Goal: Transaction & Acquisition: Purchase product/service

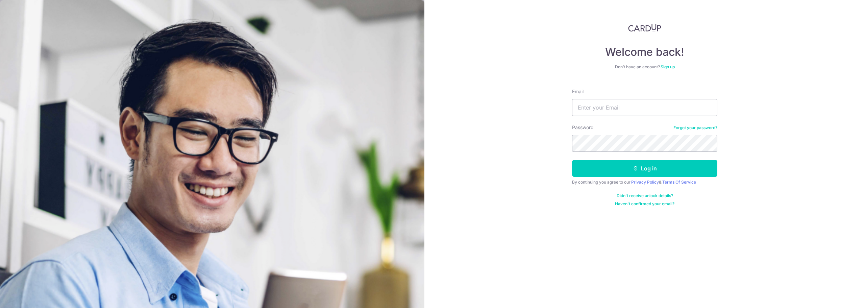
type input "[EMAIL_ADDRESS][DOMAIN_NAME]"
click at [572, 160] on button "Log in" at bounding box center [644, 168] width 145 height 17
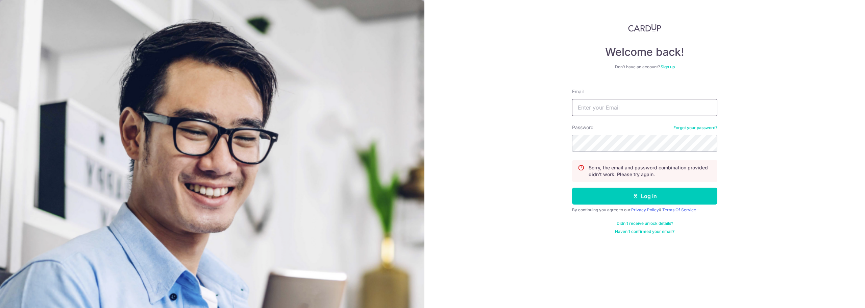
click at [618, 105] on input "Email" at bounding box center [644, 107] width 145 height 17
type input "[EMAIL_ADDRESS][DOMAIN_NAME]"
click at [572, 187] on button "Log in" at bounding box center [644, 195] width 145 height 17
click at [623, 108] on input "Email" at bounding box center [644, 107] width 145 height 17
type input "kennethjoel@gmail.com"
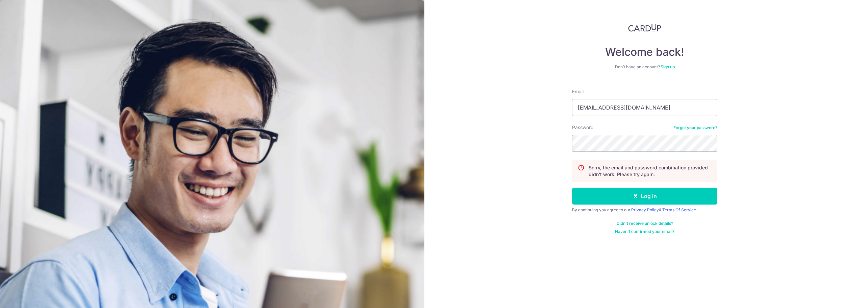
click at [497, 146] on div "Welcome back! Don’t have an account? Sign up Email kennethjoel@gmail.com Passwo…" at bounding box center [644, 154] width 440 height 308
click at [572, 187] on button "Log in" at bounding box center [644, 195] width 145 height 17
click at [696, 127] on link "Forgot your password?" at bounding box center [695, 127] width 44 height 5
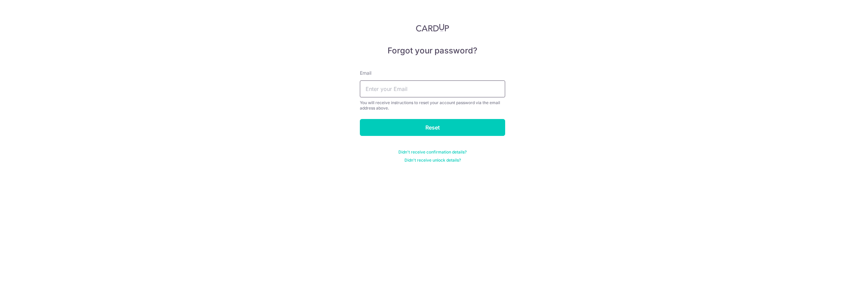
click at [429, 86] on input "text" at bounding box center [432, 88] width 145 height 17
type input "kennethjoel@gmail.com"
click at [443, 130] on input "Reset" at bounding box center [432, 127] width 145 height 17
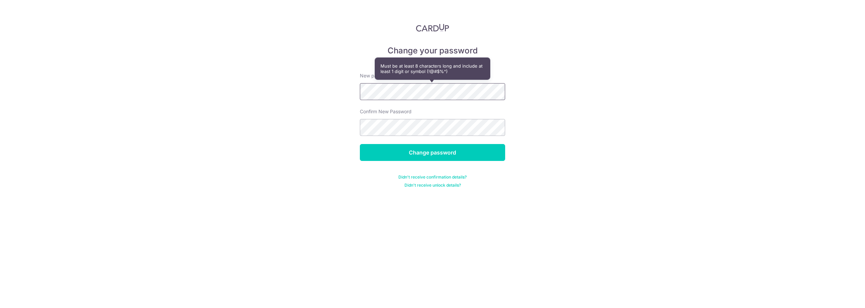
click at [360, 144] on input "Change password" at bounding box center [432, 152] width 145 height 17
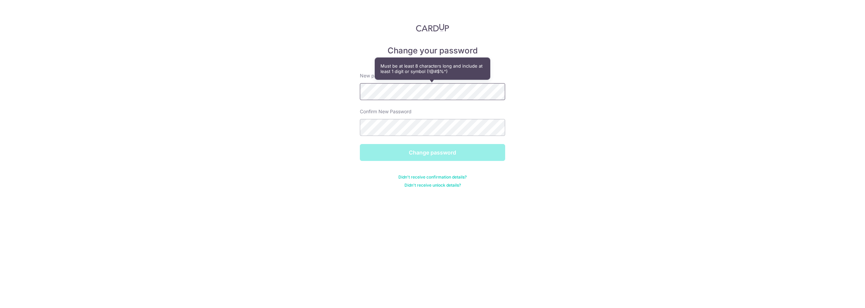
click at [244, 91] on div "Change your password New password Confirm New Password Change password Didn't r…" at bounding box center [432, 154] width 865 height 308
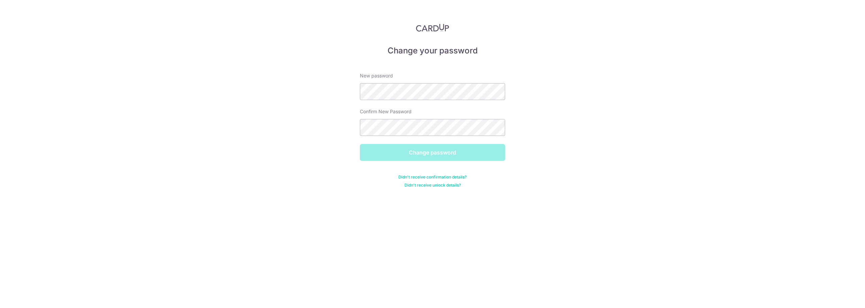
click at [438, 154] on div "Change password" at bounding box center [432, 152] width 153 height 17
click at [518, 204] on div "Change your password New password Confirm New Password Change password Didn't r…" at bounding box center [432, 154] width 865 height 308
click at [526, 219] on div "Change your password New password Confirm New Password Change password Didn't r…" at bounding box center [432, 154] width 865 height 308
drag, startPoint x: 459, startPoint y: 153, endPoint x: 455, endPoint y: 149, distance: 6.0
click at [459, 153] on div "Change password" at bounding box center [432, 152] width 153 height 17
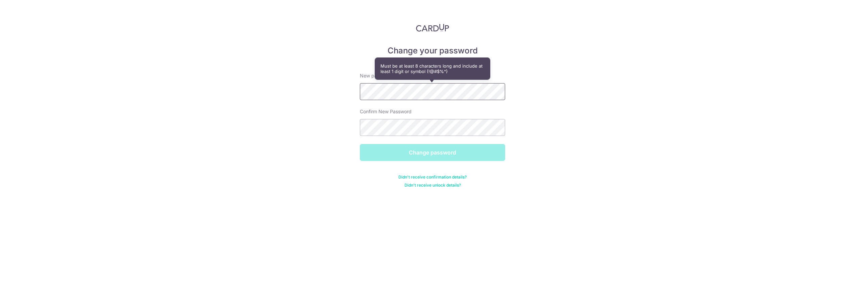
click at [288, 93] on div "Change your password New password Confirm New Password Change password Didn't r…" at bounding box center [432, 154] width 865 height 308
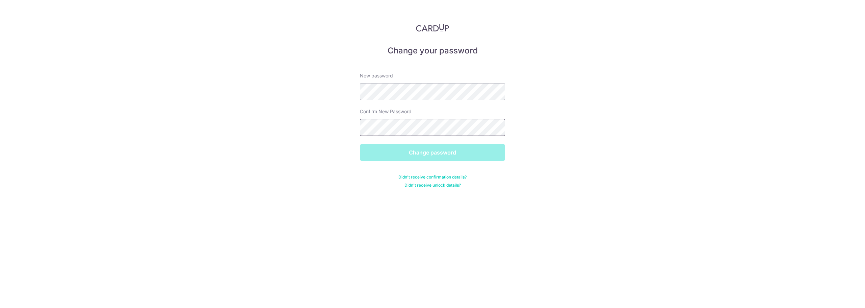
click at [283, 125] on div "Change your password New password Confirm New Password Change password Didn't r…" at bounding box center [432, 154] width 865 height 308
click at [524, 212] on div "Change your password New password Confirm New Password Change password Didn't r…" at bounding box center [432, 154] width 865 height 308
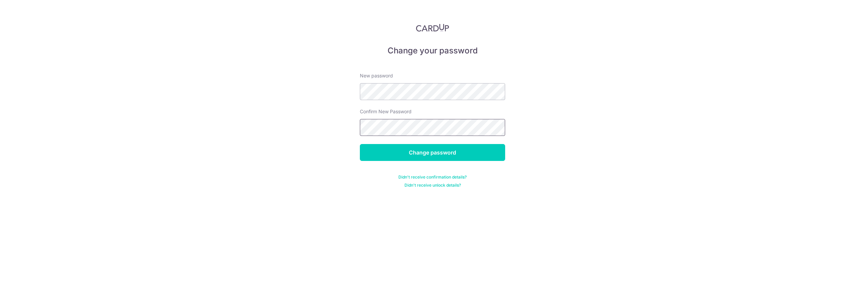
click at [234, 129] on div "Change your password New password Confirm New Password Change password Didn't r…" at bounding box center [432, 154] width 865 height 308
click at [419, 152] on input "Change password" at bounding box center [432, 152] width 145 height 17
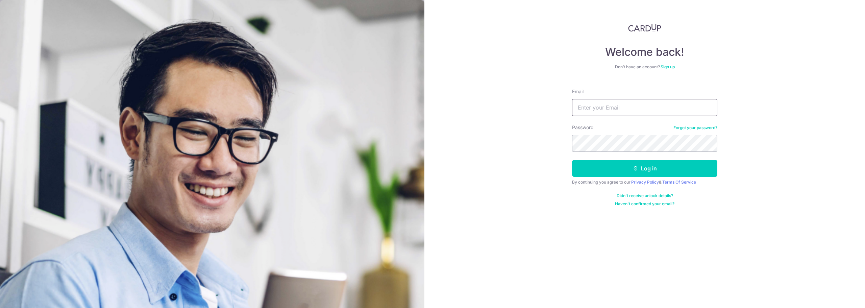
click at [605, 111] on input "Email" at bounding box center [644, 107] width 145 height 17
click at [629, 108] on input "Email" at bounding box center [644, 107] width 145 height 17
type input "kennethjoel@gmail.com"
click at [572, 160] on button "Log in" at bounding box center [644, 168] width 145 height 17
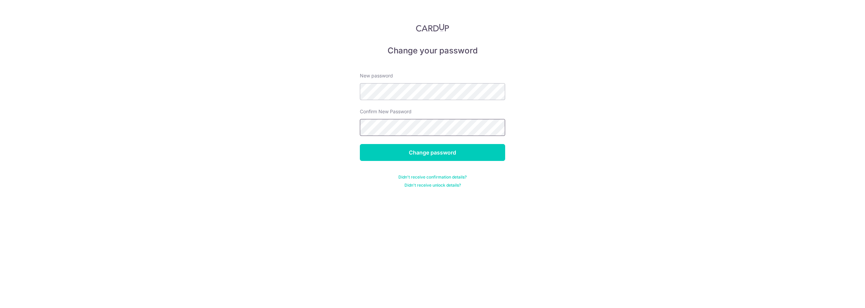
click at [360, 144] on input "Change password" at bounding box center [432, 152] width 145 height 17
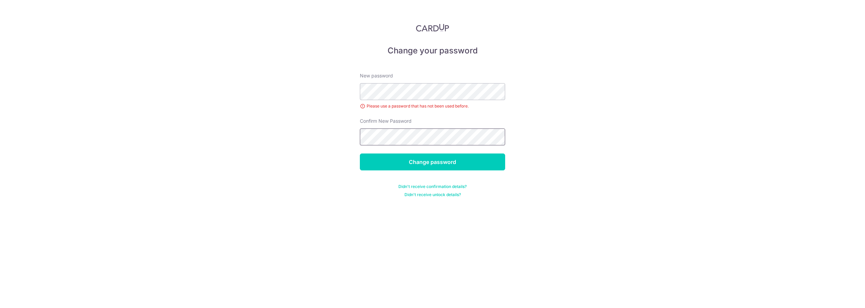
click at [360, 153] on input "Change password" at bounding box center [432, 161] width 145 height 17
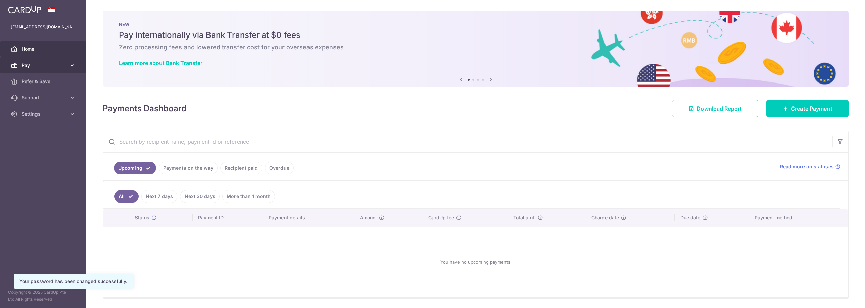
click at [29, 67] on span "Pay" at bounding box center [44, 65] width 45 height 7
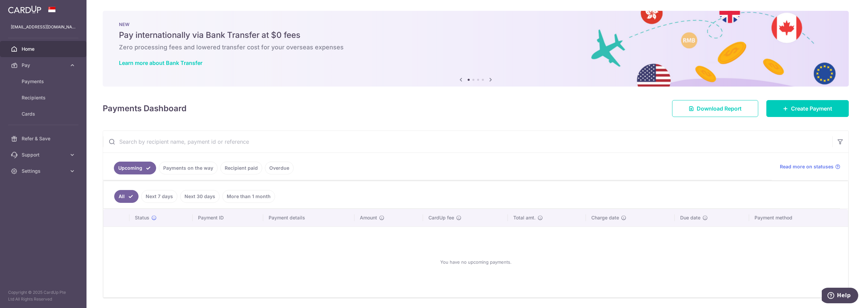
click at [237, 166] on link "Recipient paid" at bounding box center [241, 167] width 42 height 13
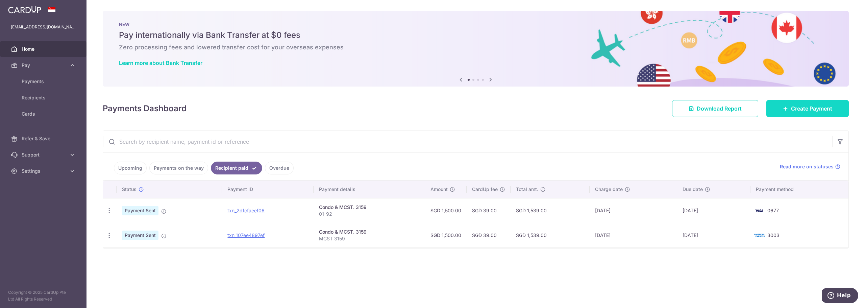
click at [809, 109] on span "Create Payment" at bounding box center [811, 108] width 41 height 8
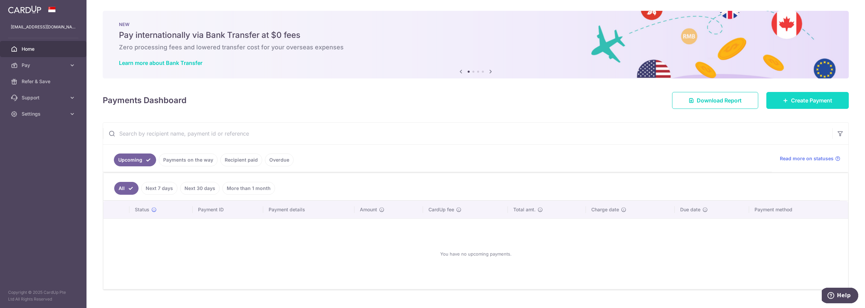
click at [820, 104] on span "Create Payment" at bounding box center [811, 100] width 41 height 8
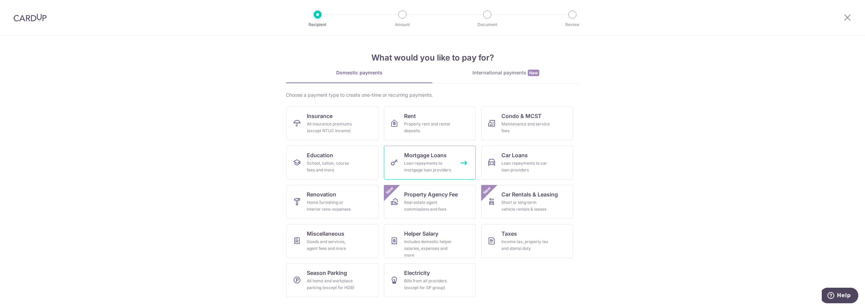
click at [444, 164] on div "Loan repayments to mortgage loan providers" at bounding box center [428, 167] width 49 height 14
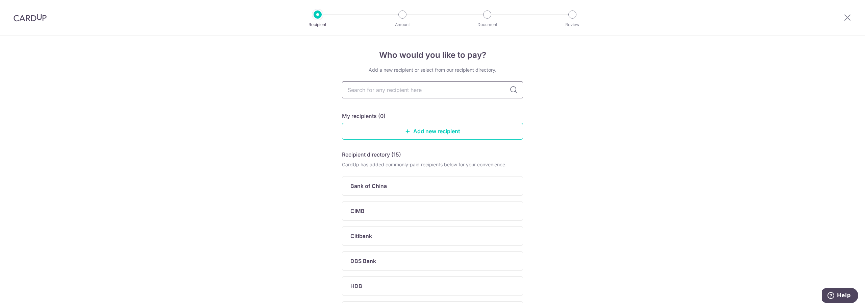
click at [468, 87] on input "text" at bounding box center [432, 89] width 181 height 17
type input "mc"
click at [514, 91] on icon at bounding box center [513, 90] width 8 height 8
drag, startPoint x: 423, startPoint y: 91, endPoint x: 195, endPoint y: 85, distance: 227.7
click at [195, 85] on div "Who would you like to pay? Add a new recipient or select from our recipient dir…" at bounding box center [432, 171] width 865 height 272
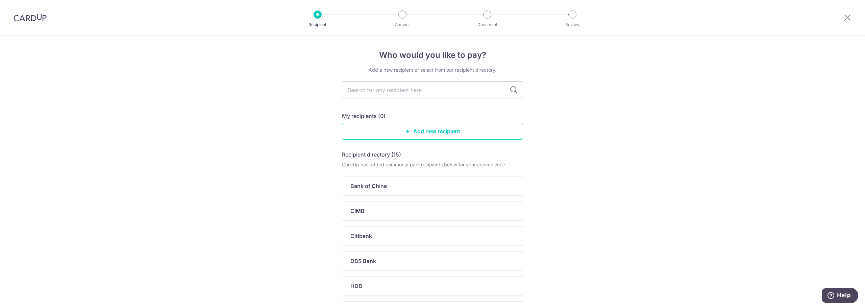
click at [519, 90] on input "text" at bounding box center [432, 89] width 181 height 17
drag, startPoint x: 517, startPoint y: 91, endPoint x: 495, endPoint y: 91, distance: 22.6
click at [511, 91] on div at bounding box center [432, 89] width 181 height 17
click at [515, 89] on icon at bounding box center [513, 90] width 8 height 8
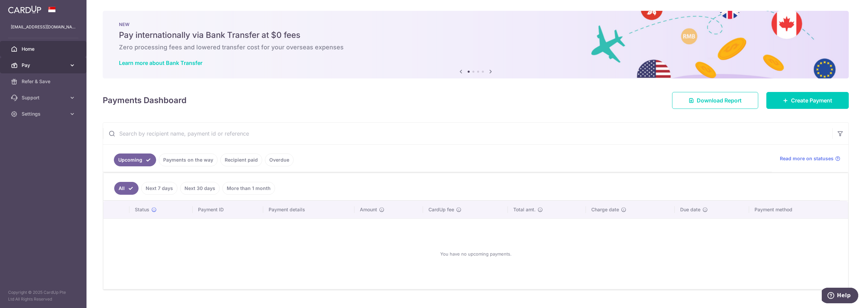
click at [45, 61] on link "Pay" at bounding box center [43, 65] width 86 height 16
click at [49, 98] on span "Recipients" at bounding box center [44, 97] width 45 height 7
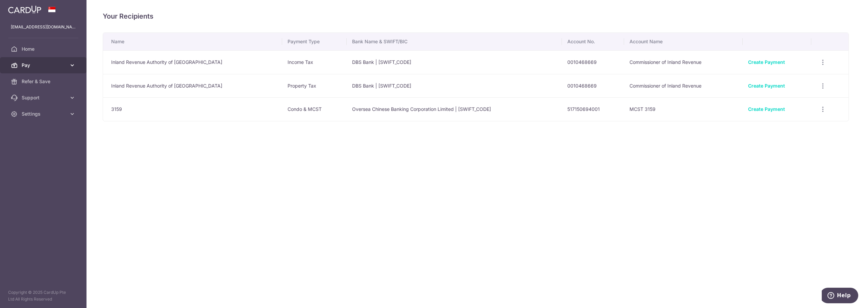
click at [70, 64] on icon at bounding box center [72, 65] width 7 height 7
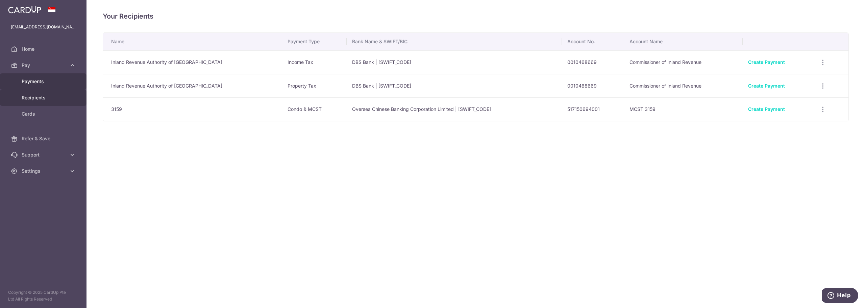
click at [42, 82] on span "Payments" at bounding box center [44, 81] width 45 height 7
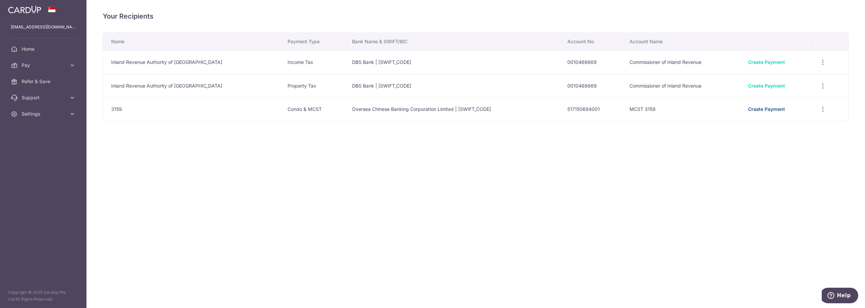
click at [761, 110] on link "Create Payment" at bounding box center [766, 109] width 37 height 6
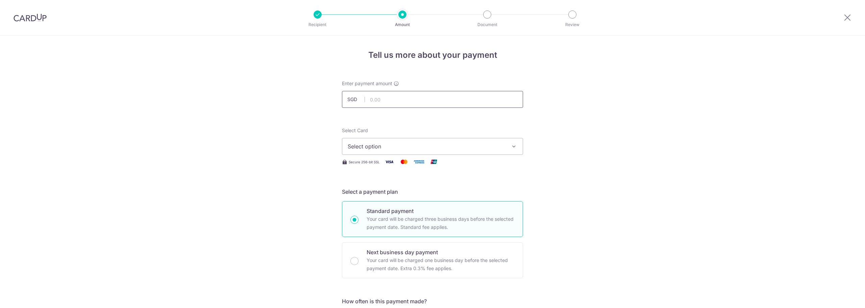
click at [413, 97] on input "text" at bounding box center [432, 99] width 181 height 17
type input "1,500.00"
click at [419, 149] on span "Select option" at bounding box center [425, 146] width 157 height 8
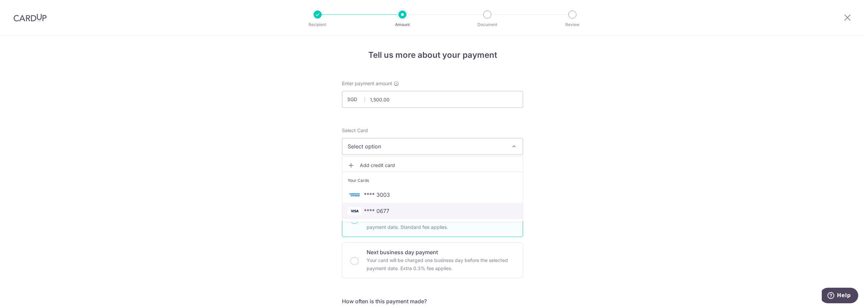
click at [403, 206] on link "**** 0677" at bounding box center [432, 211] width 180 height 16
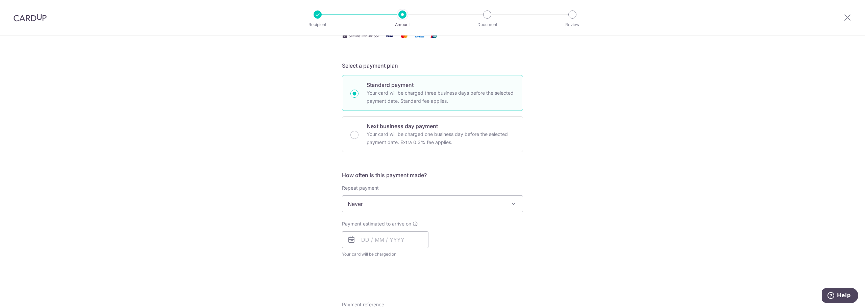
scroll to position [135, 0]
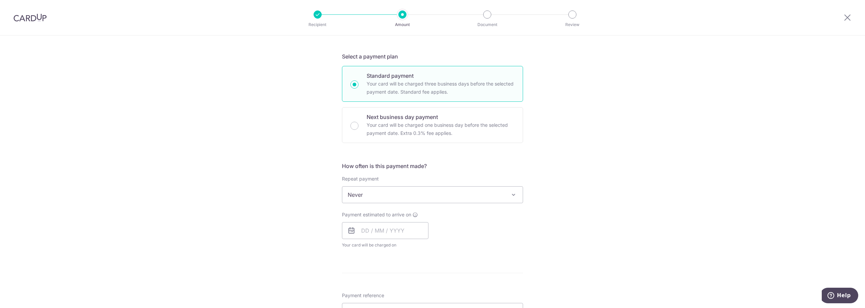
click at [510, 192] on span at bounding box center [513, 194] width 8 height 8
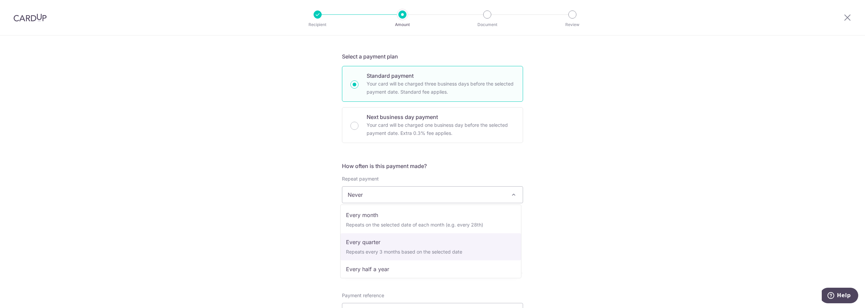
scroll to position [68, 0]
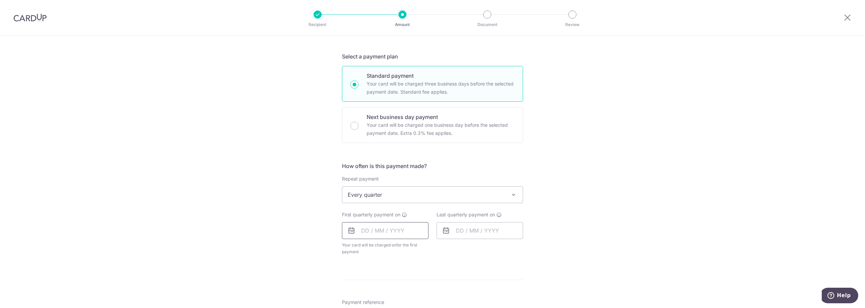
click at [357, 229] on input "text" at bounding box center [385, 230] width 86 height 17
click at [639, 229] on div "Tell us more about your payment Enter payment amount SGD 1,500.00 1500.00 Selec…" at bounding box center [432, 209] width 865 height 618
click at [516, 196] on span "Every quarter" at bounding box center [432, 194] width 180 height 16
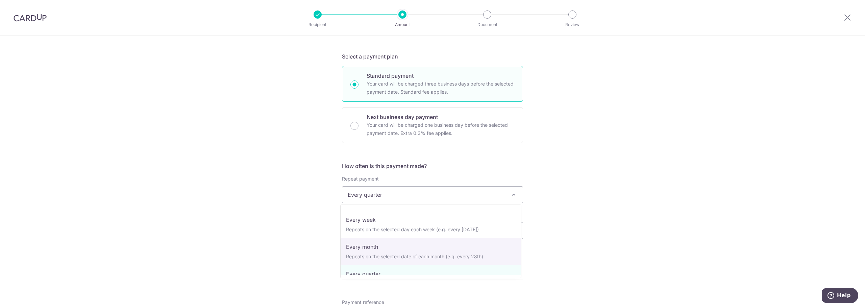
scroll to position [0, 0]
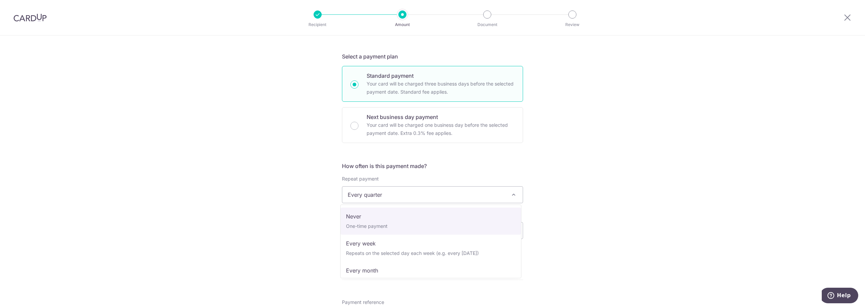
select select "1"
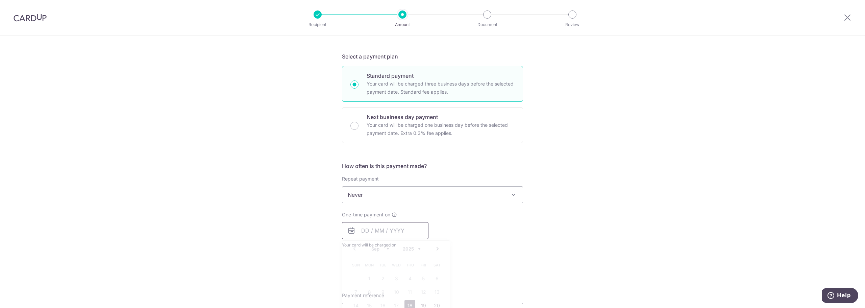
click at [358, 229] on input "text" at bounding box center [385, 230] width 86 height 17
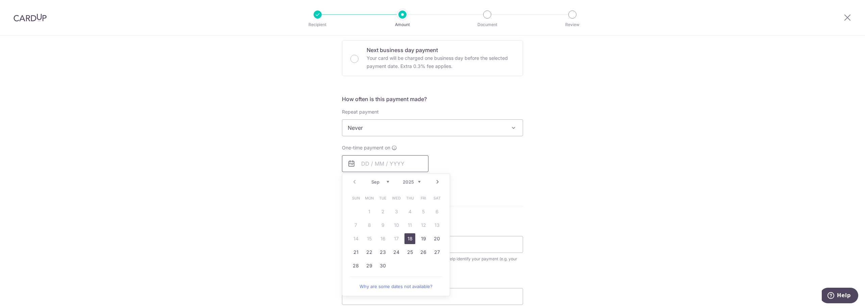
scroll to position [203, 0]
click at [407, 237] on link "18" at bounding box center [409, 237] width 11 height 11
type input "[DATE]"
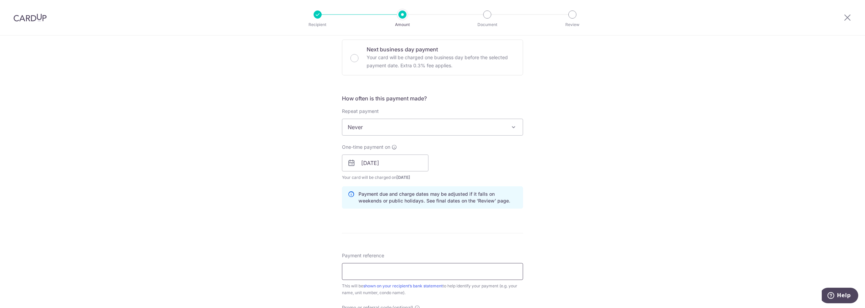
click at [454, 267] on input "Payment reference" at bounding box center [432, 271] width 181 height 17
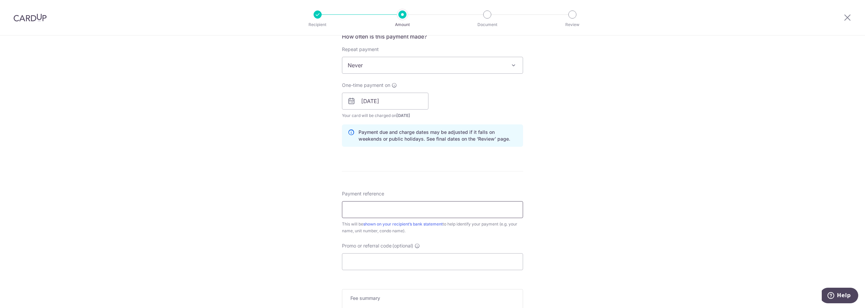
scroll to position [270, 0]
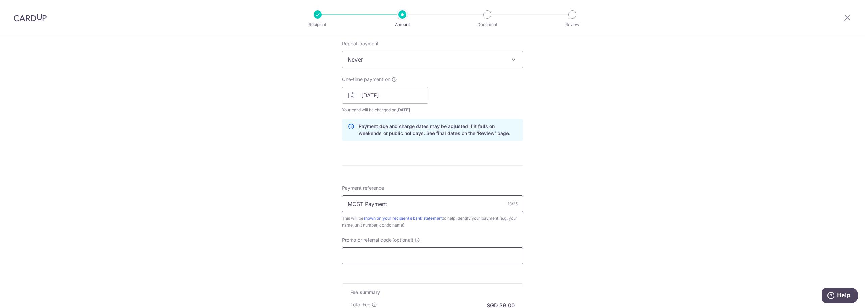
type input "MCST Payment"
click at [402, 259] on input "Promo or referral code (optional)" at bounding box center [432, 255] width 181 height 17
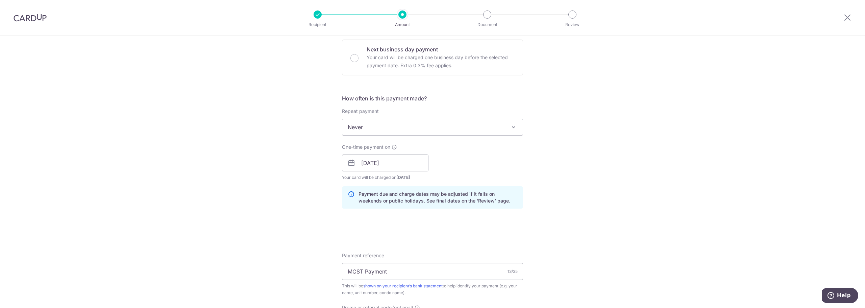
scroll to position [366, 0]
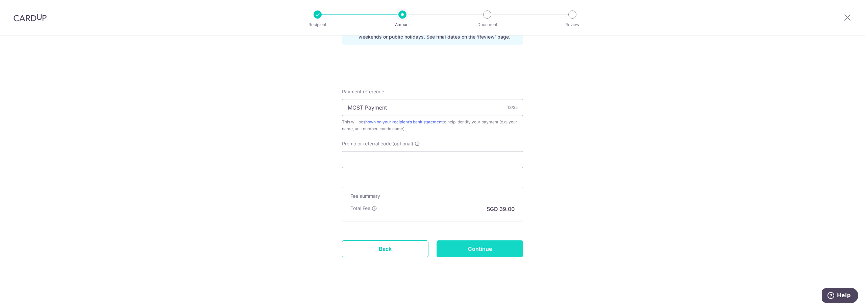
click at [497, 248] on input "Continue" at bounding box center [479, 248] width 86 height 17
type input "Create Schedule"
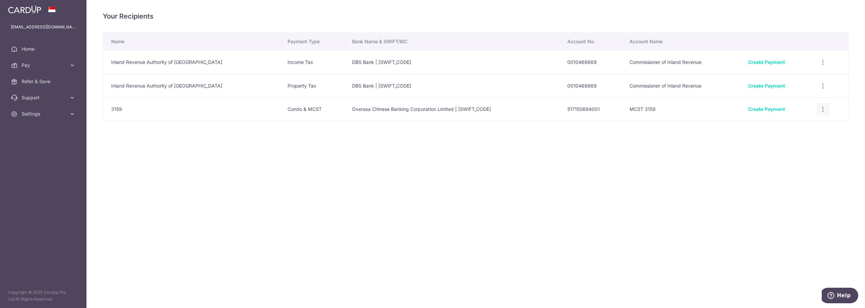
click at [817, 110] on div "View/Edit Linked Payments" at bounding box center [822, 109] width 12 height 12
click at [822, 111] on icon "button" at bounding box center [822, 109] width 7 height 7
click at [813, 125] on span "View/Edit" at bounding box center [800, 128] width 46 height 8
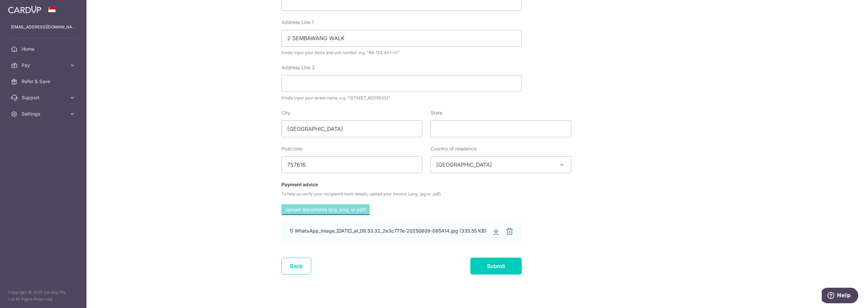
scroll to position [227, 0]
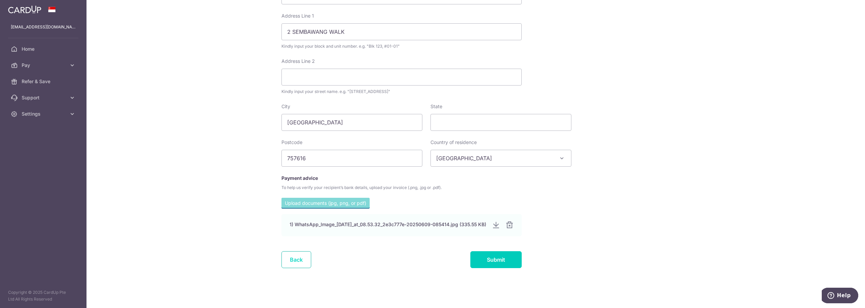
click at [292, 262] on link "Back" at bounding box center [296, 259] width 30 height 17
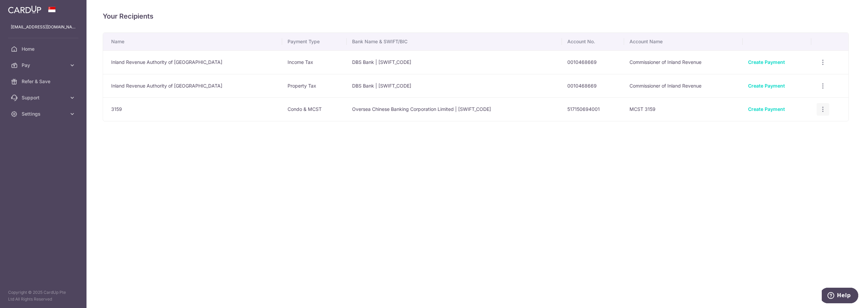
click at [823, 109] on icon "button" at bounding box center [822, 109] width 7 height 7
click at [809, 131] on span "View/Edit" at bounding box center [800, 128] width 46 height 8
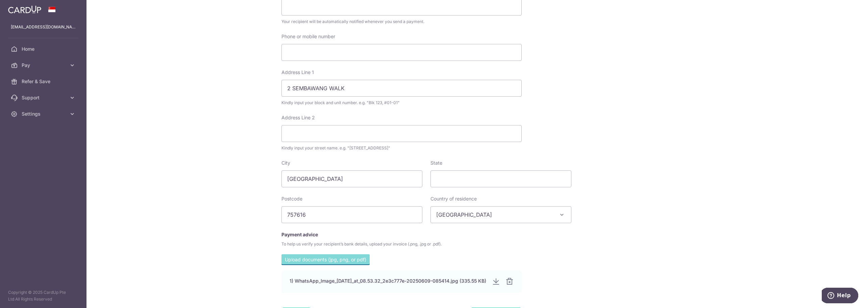
scroll to position [227, 0]
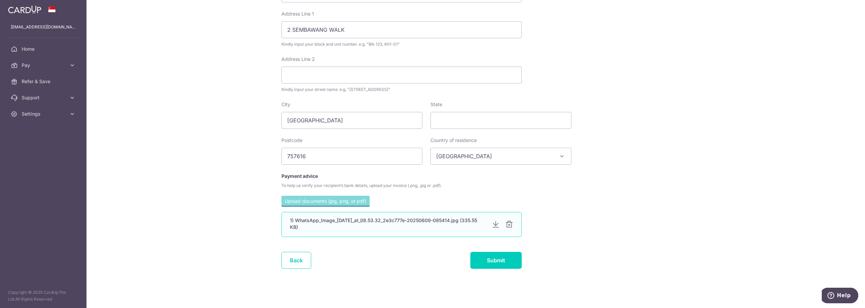
click at [508, 226] on div at bounding box center [509, 224] width 8 height 8
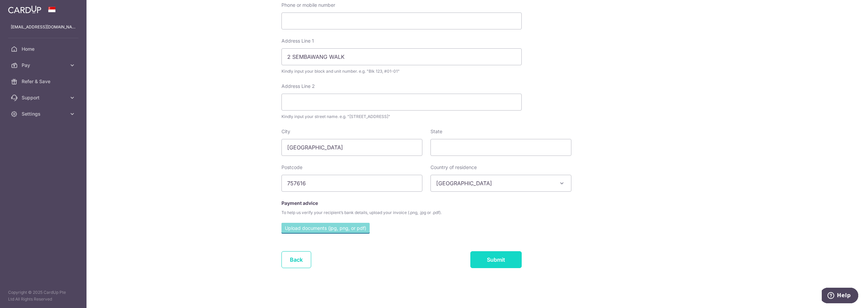
click at [498, 262] on input "Submit" at bounding box center [495, 259] width 51 height 17
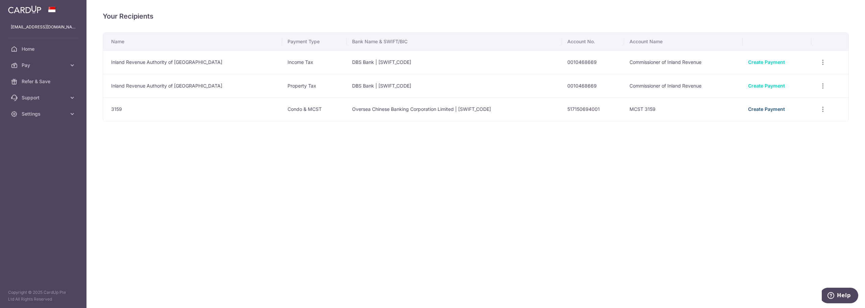
click at [768, 108] on link "Create Payment" at bounding box center [766, 109] width 37 height 6
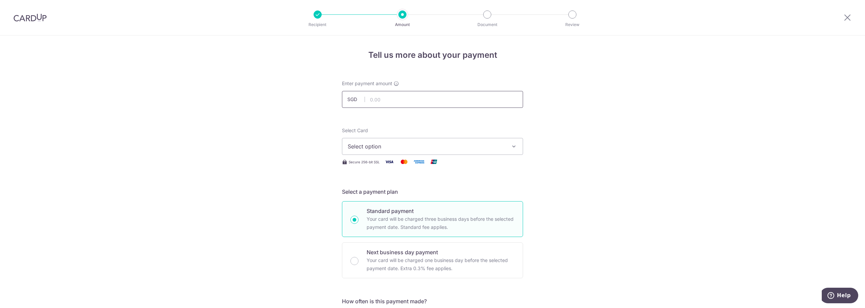
click at [407, 94] on input "text" at bounding box center [432, 99] width 181 height 17
type input "1,500.00"
click at [413, 148] on span "Select option" at bounding box center [425, 146] width 157 height 8
click at [392, 215] on link "**** 0677" at bounding box center [432, 211] width 180 height 16
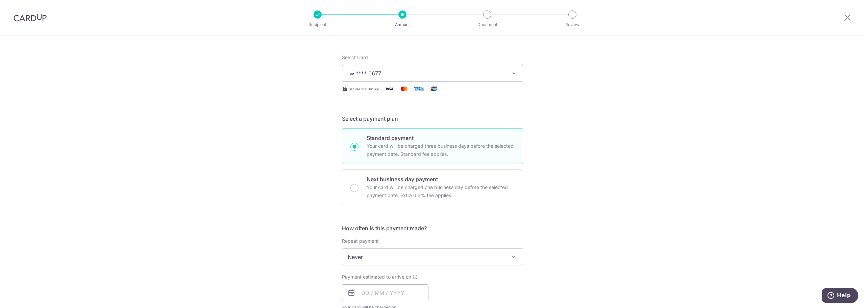
scroll to position [169, 0]
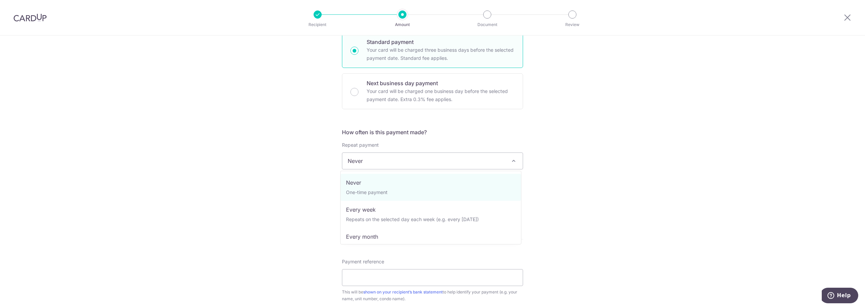
click at [422, 160] on span "Never" at bounding box center [432, 161] width 180 height 16
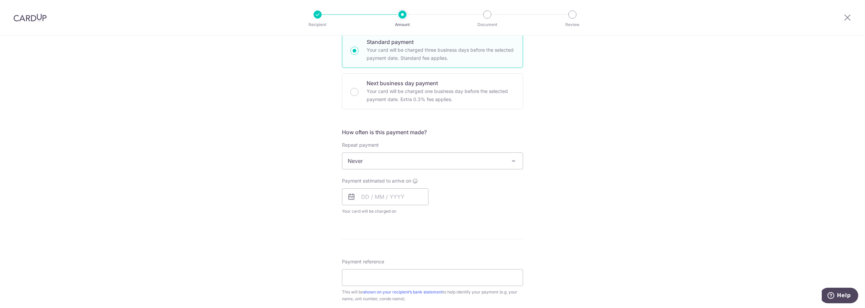
drag, startPoint x: 622, startPoint y: 194, endPoint x: 407, endPoint y: 211, distance: 215.8
click at [620, 194] on div "Tell us more about your payment Enter payment amount SGD 1,500.00 1500.00 Selec…" at bounding box center [432, 172] width 865 height 611
click at [391, 198] on input "text" at bounding box center [385, 196] width 86 height 17
drag, startPoint x: 409, startPoint y: 273, endPoint x: 503, endPoint y: 221, distance: 107.8
click at [409, 273] on link "18" at bounding box center [409, 271] width 11 height 11
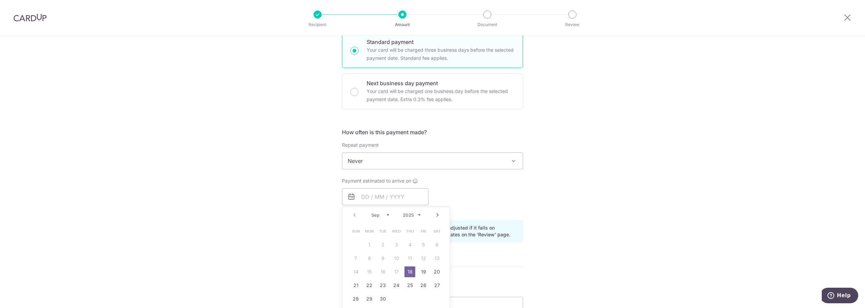
type input "[DATE]"
drag, startPoint x: 594, startPoint y: 237, endPoint x: 502, endPoint y: 264, distance: 95.9
click at [591, 237] on div "Tell us more about your payment Enter payment amount SGD 1,500.00 1500.00 Selec…" at bounding box center [432, 186] width 865 height 639
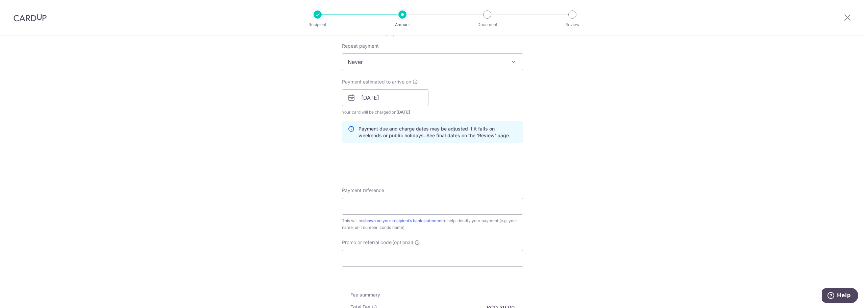
scroll to position [270, 0]
click at [414, 204] on input "Payment reference" at bounding box center [432, 203] width 181 height 17
click at [417, 257] on input "Promo or referral code (optional)" at bounding box center [432, 255] width 181 height 17
click at [447, 204] on input "01-92" at bounding box center [432, 203] width 181 height 17
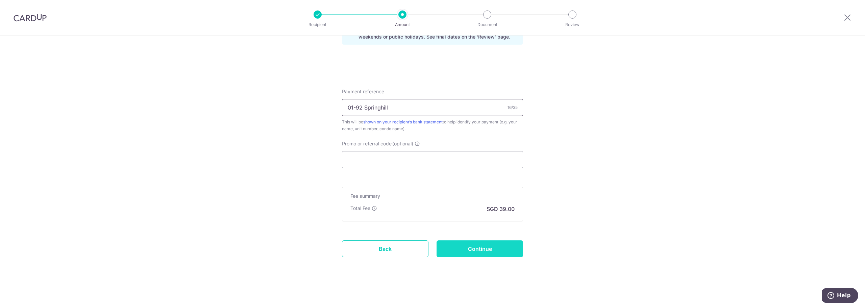
type input "01-92 Springhill"
click at [475, 251] on input "Continue" at bounding box center [479, 248] width 86 height 17
type input "Create Schedule"
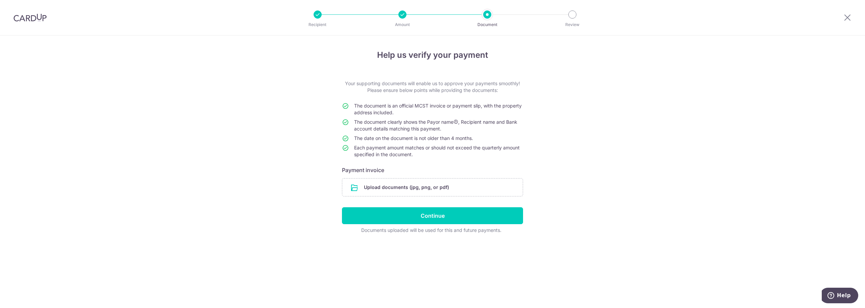
click at [432, 176] on form "Your supporting documents will enable us to approve your payments smoothly! Ple…" at bounding box center [432, 156] width 181 height 153
click at [434, 186] on input "file" at bounding box center [432, 187] width 180 height 18
click at [438, 185] on input "file" at bounding box center [432, 187] width 180 height 18
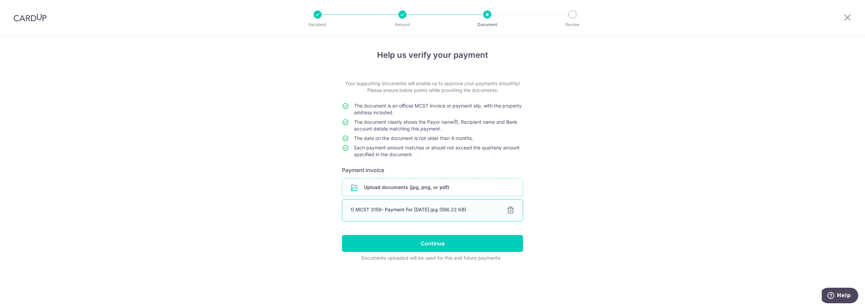
click at [512, 209] on div at bounding box center [510, 210] width 8 height 8
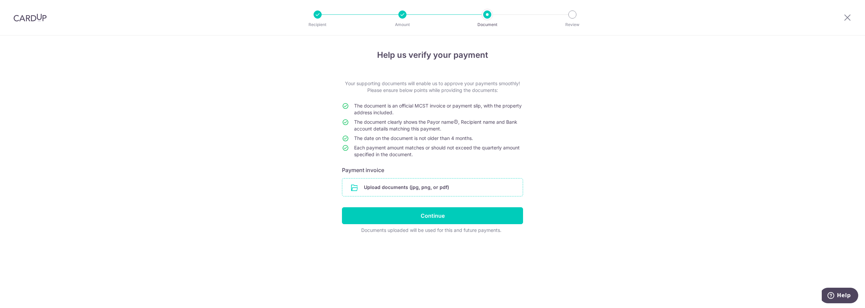
click at [461, 187] on input "file" at bounding box center [432, 187] width 180 height 18
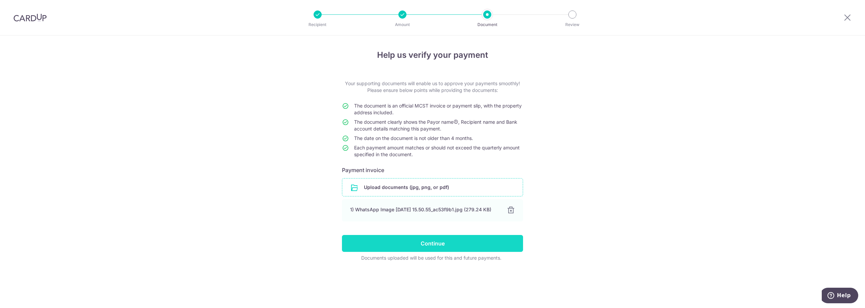
click at [457, 250] on input "Continue" at bounding box center [432, 243] width 181 height 17
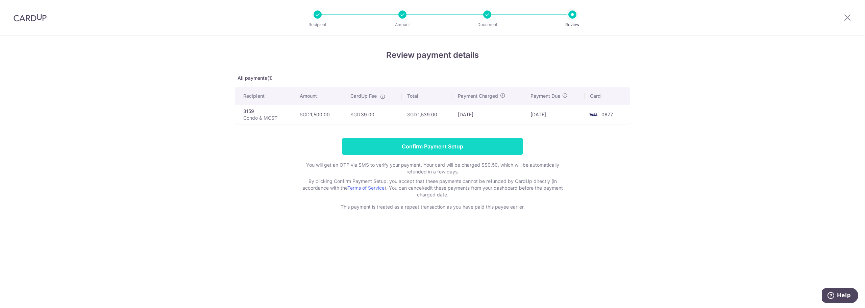
click at [446, 143] on input "Confirm Payment Setup" at bounding box center [432, 146] width 181 height 17
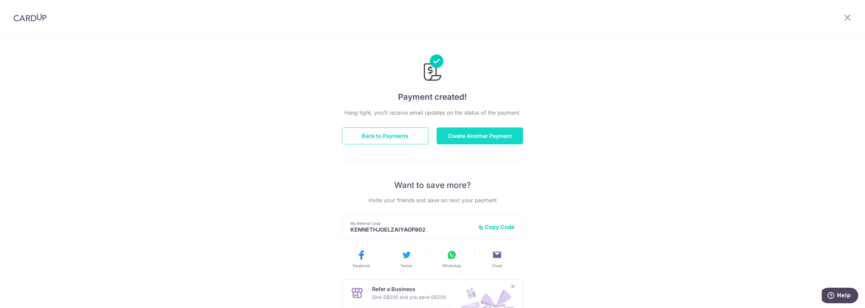
click at [491, 134] on button "Create Another Payment" at bounding box center [479, 135] width 86 height 17
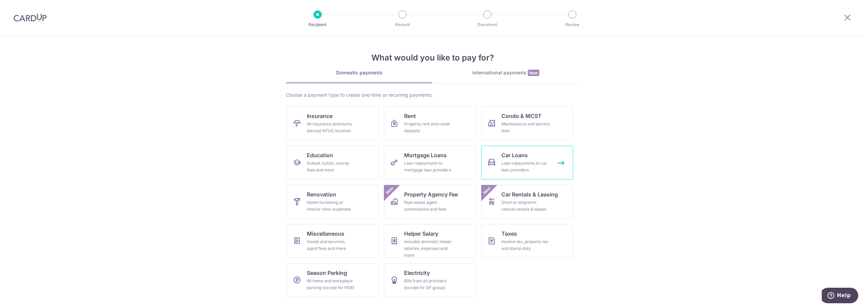
click at [509, 163] on div "Loan repayments to car loan providers" at bounding box center [525, 167] width 49 height 14
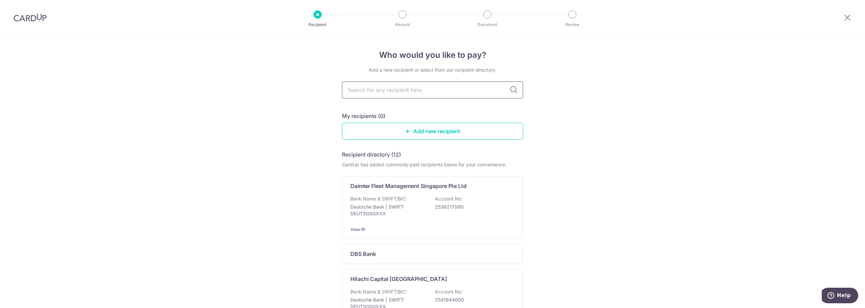
click at [464, 93] on input "text" at bounding box center [432, 89] width 181 height 17
click at [450, 93] on input "text" at bounding box center [432, 89] width 181 height 17
type input "u0b"
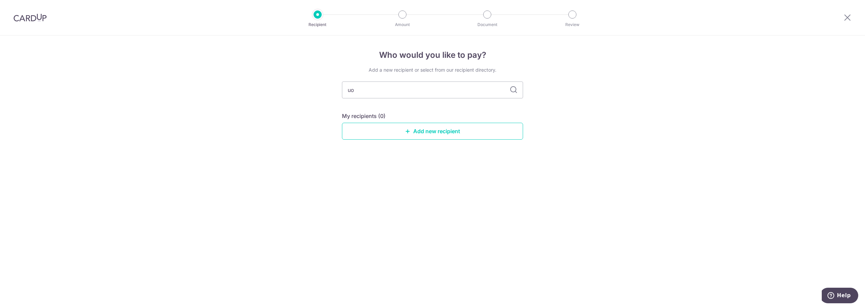
type input "uob"
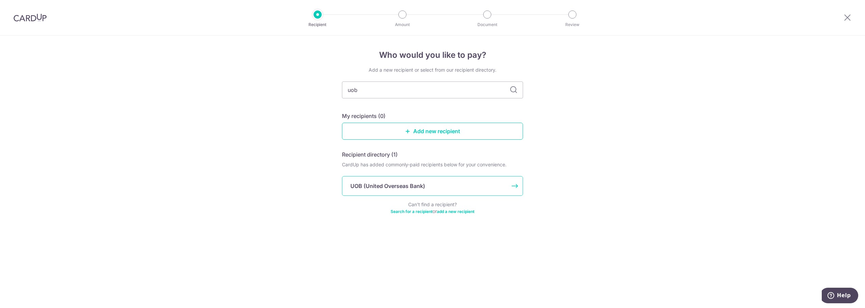
click at [429, 185] on div "UOB (United Overseas Bank)" at bounding box center [428, 186] width 156 height 8
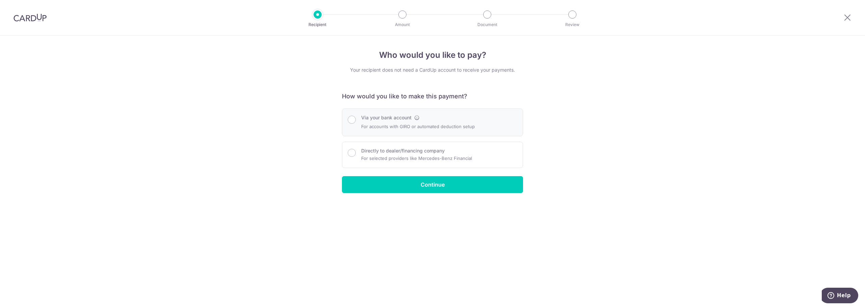
click at [465, 130] on p "For accounts with GIRO or automated deduction setup" at bounding box center [417, 126] width 113 height 8
radio input "true"
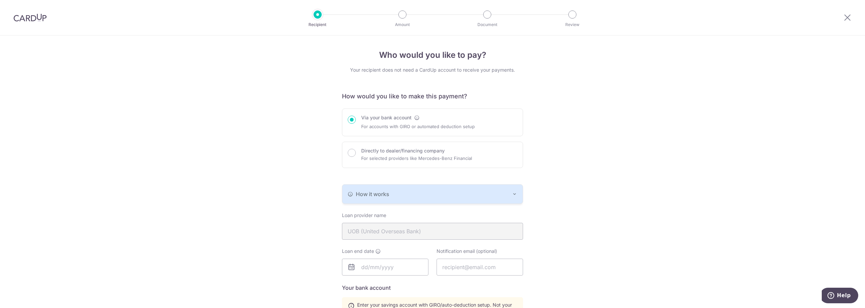
click at [513, 193] on icon "button" at bounding box center [514, 193] width 5 height 5
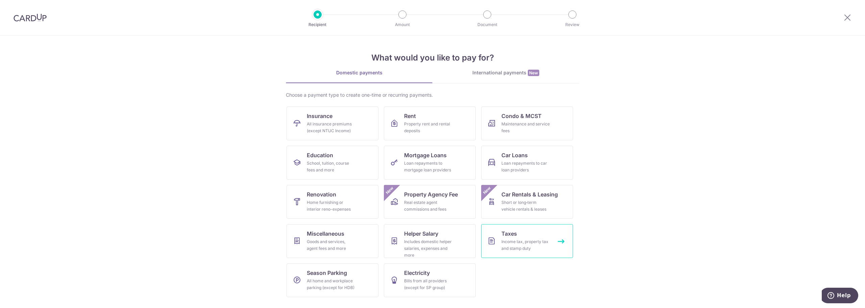
click at [528, 248] on div "Income tax, property tax and stamp duty" at bounding box center [525, 245] width 49 height 14
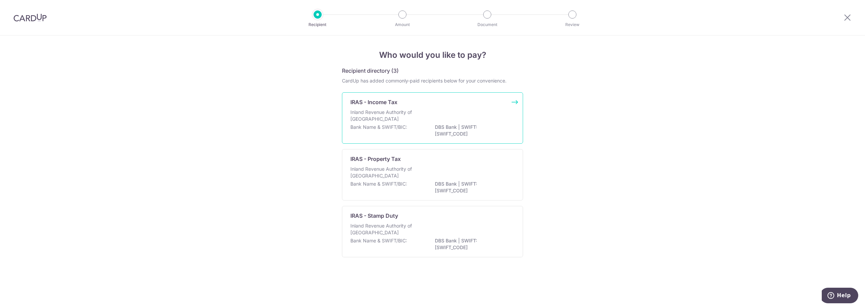
click at [429, 96] on div "IRAS - Income Tax Inland Revenue Authority of [GEOGRAPHIC_DATA] Bank Name & SWI…" at bounding box center [432, 117] width 181 height 51
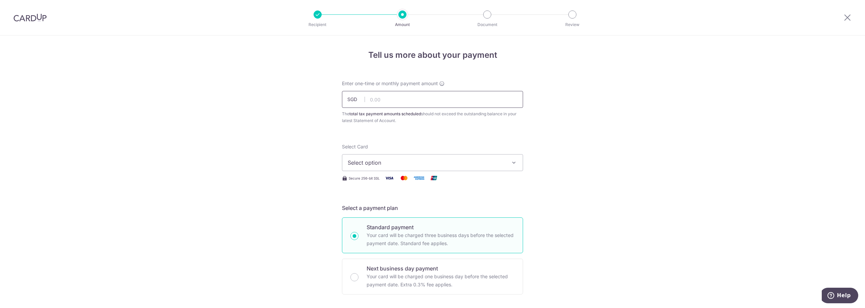
drag, startPoint x: 0, startPoint y: 0, endPoint x: 423, endPoint y: 100, distance: 434.4
click at [423, 100] on input "text" at bounding box center [432, 99] width 181 height 17
click at [394, 97] on input "text" at bounding box center [432, 99] width 181 height 17
